Goal: Find specific page/section: Find specific page/section

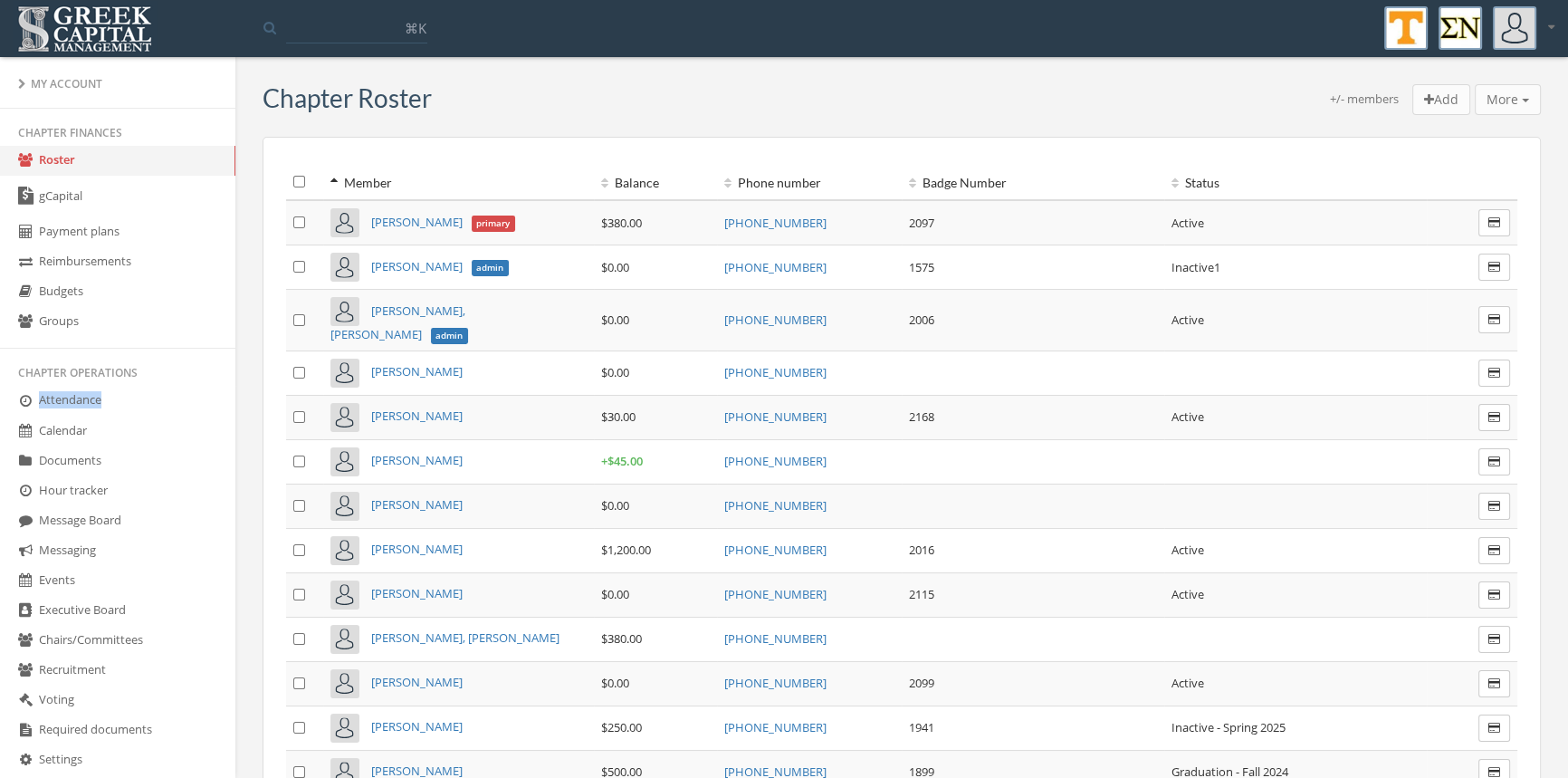
drag, startPoint x: 221, startPoint y: 383, endPoint x: 229, endPoint y: 428, distance: 45.7
click at [229, 428] on div "My Account Chapter finances Roster gCapital Payment plans Reimbursements Budget…" at bounding box center [117, 423] width 236 height 732
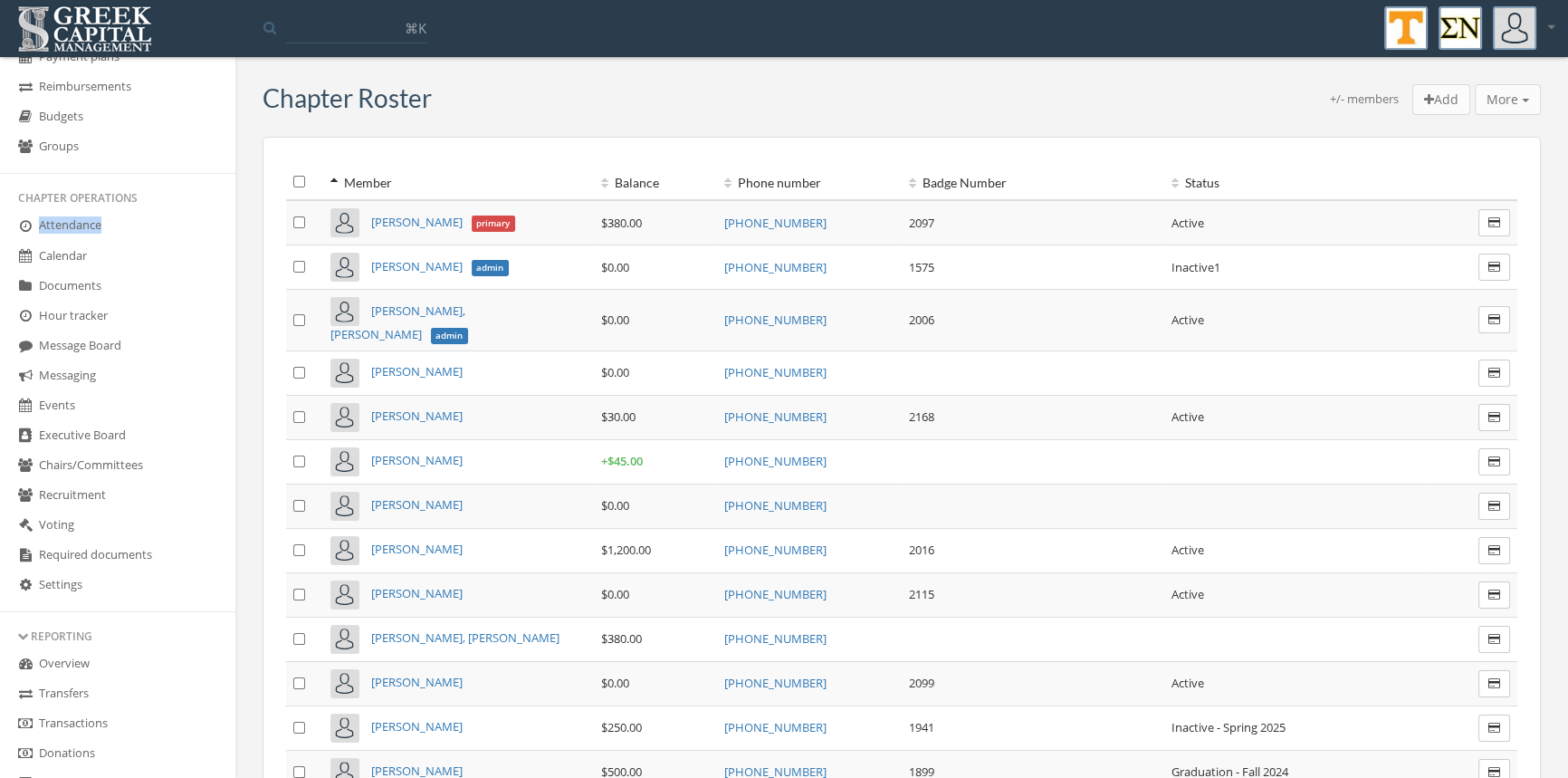
scroll to position [288, 0]
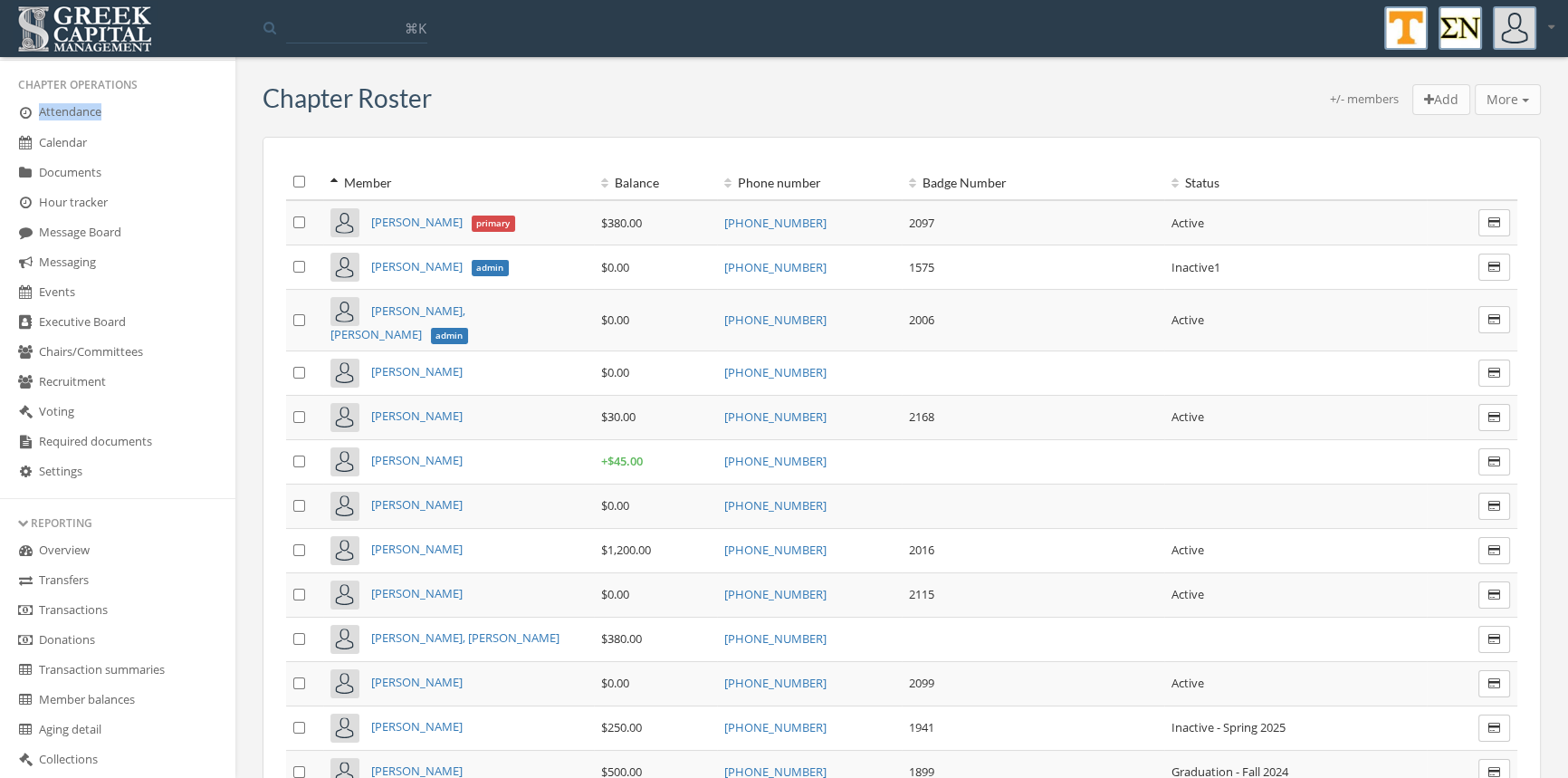
click at [88, 607] on link "Transactions" at bounding box center [117, 610] width 236 height 30
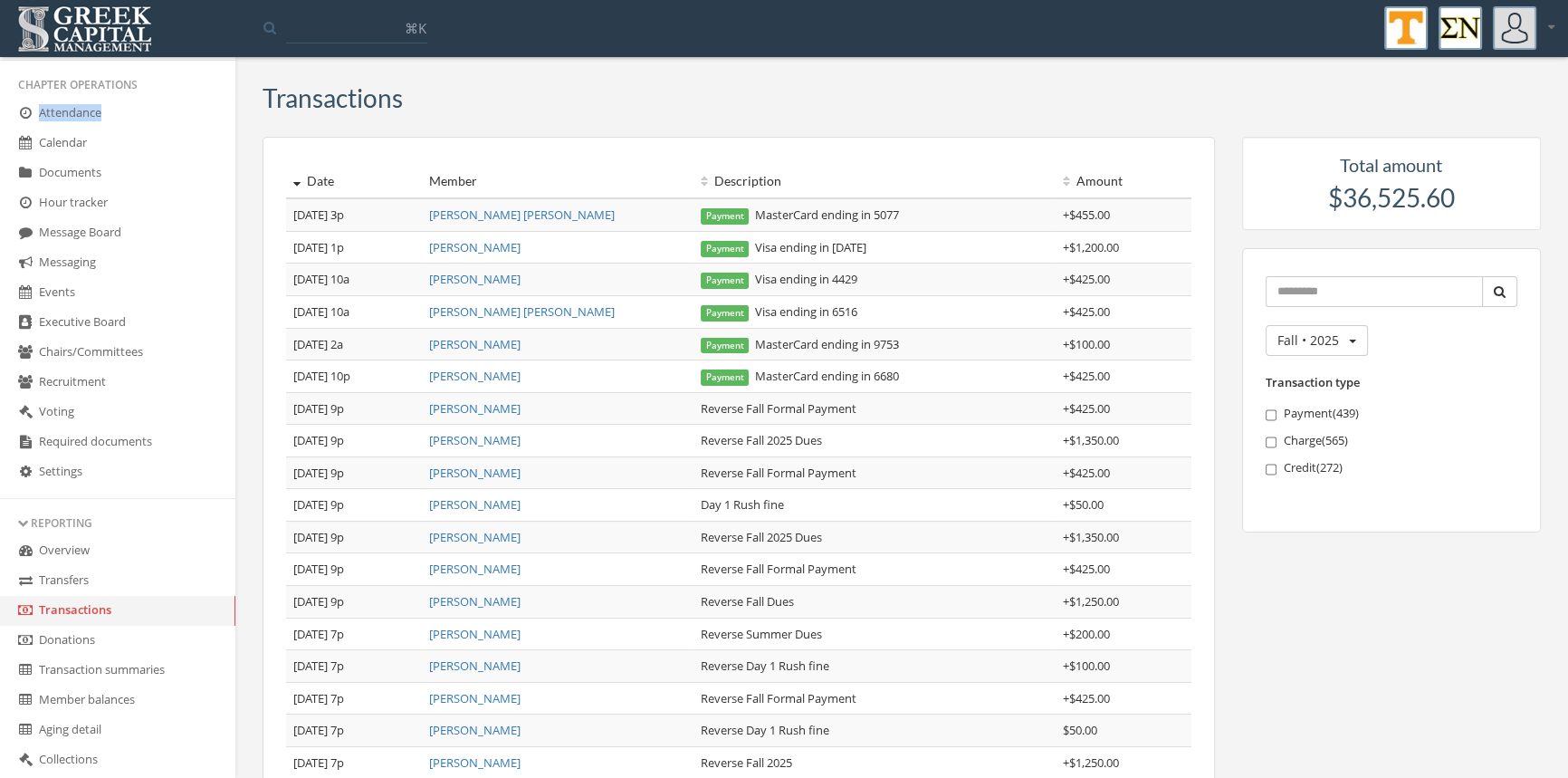
click at [452, 246] on link "[PERSON_NAME]" at bounding box center [475, 248] width 92 height 17
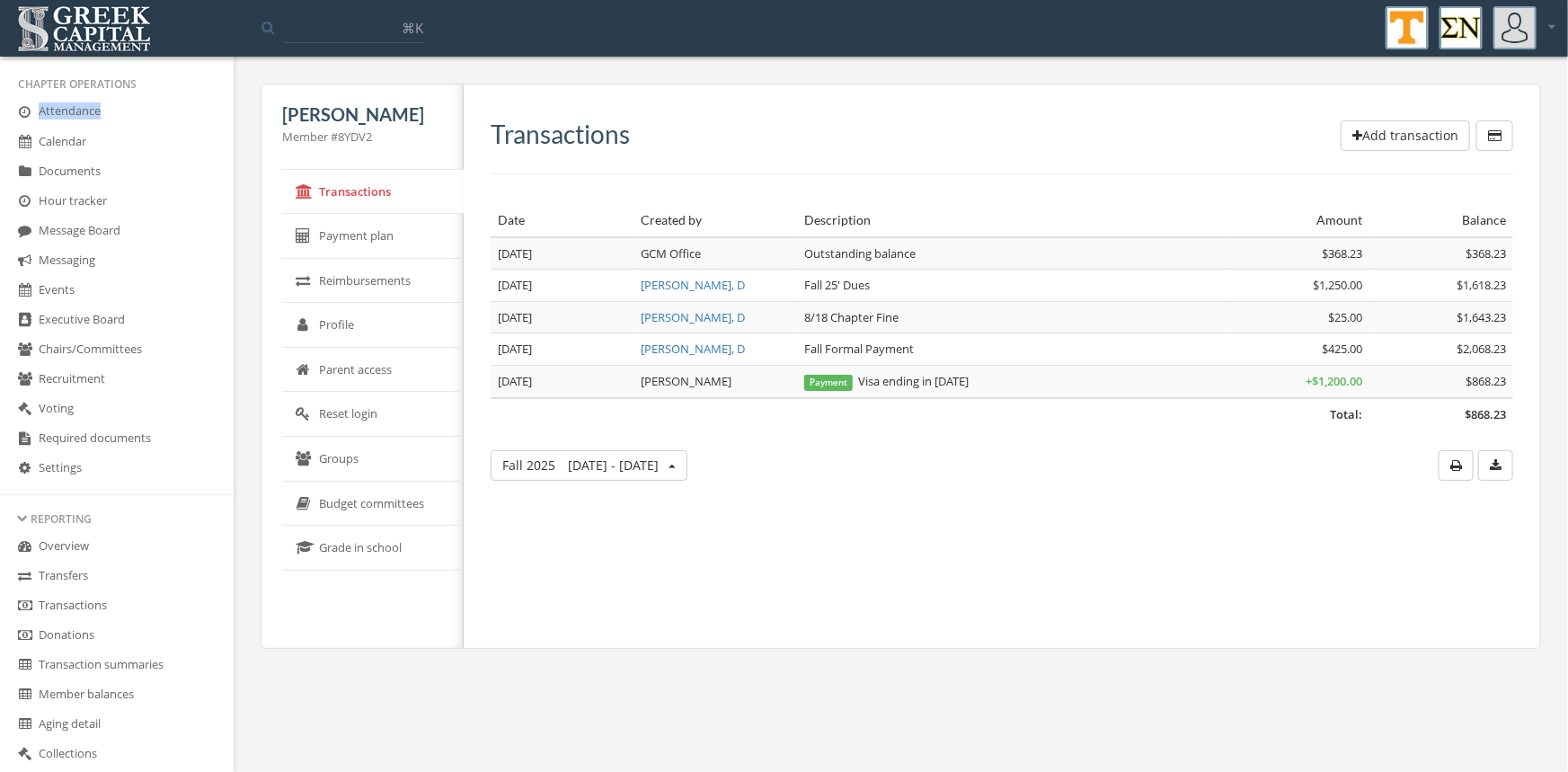
click at [120, 611] on link "Transactions" at bounding box center [117, 605] width 234 height 30
